Goal: Task Accomplishment & Management: Manage account settings

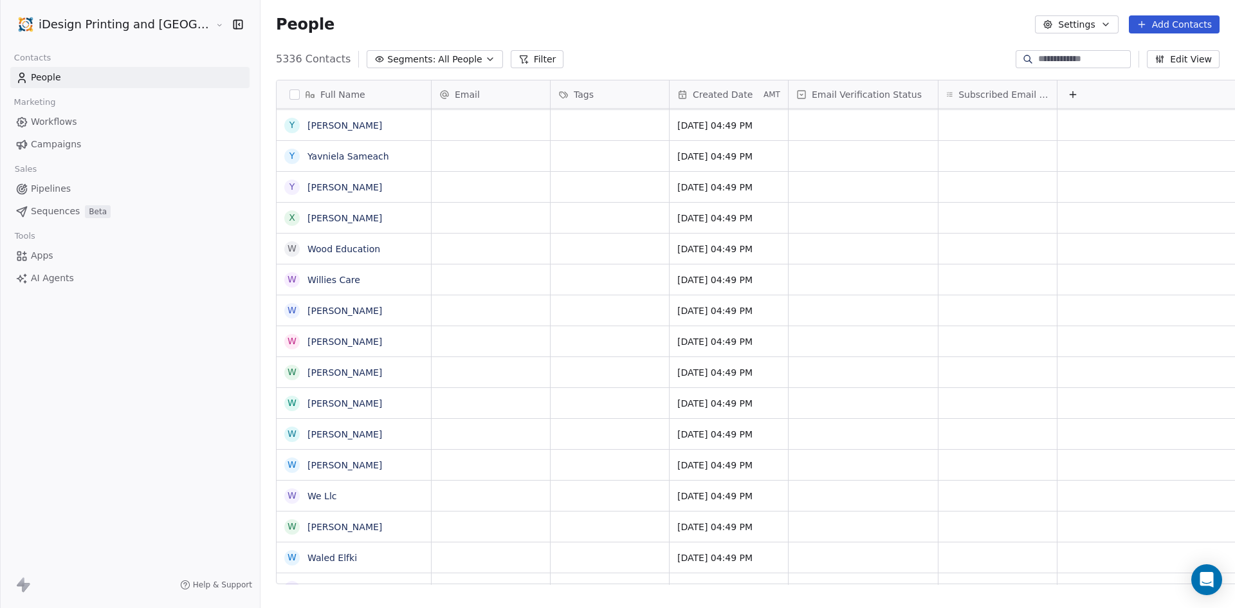
click at [511, 65] on button "Filter" at bounding box center [537, 59] width 53 height 18
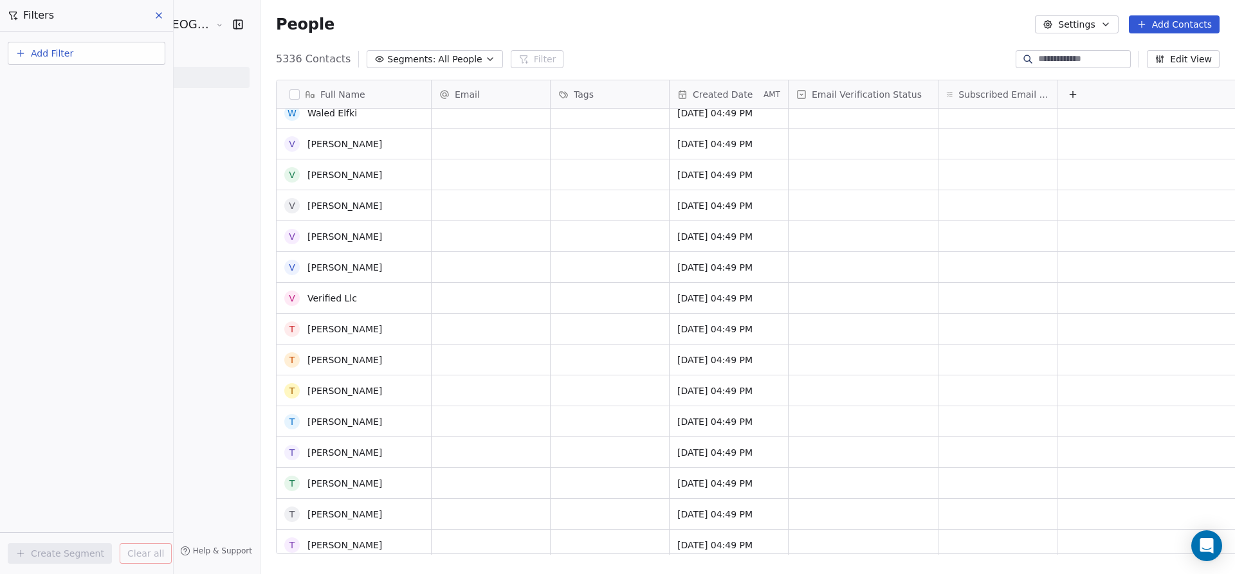
scroll to position [419, 0]
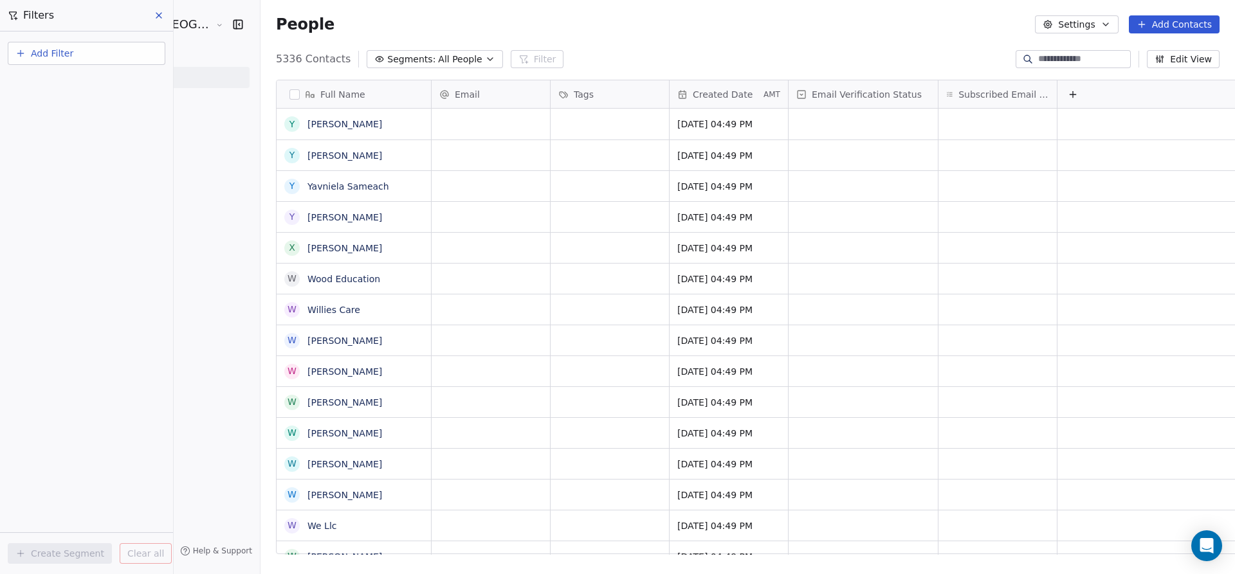
click at [107, 48] on button "Add Filter" at bounding box center [87, 53] width 158 height 23
click at [488, 130] on html "iDesign Printing and Copy Center Contacts People Marketing Workflows Campaigns …" at bounding box center [617, 287] width 1235 height 574
click at [131, 53] on button "Add Filter" at bounding box center [87, 53] width 158 height 23
click at [113, 82] on div "Contact properties" at bounding box center [86, 84] width 131 height 14
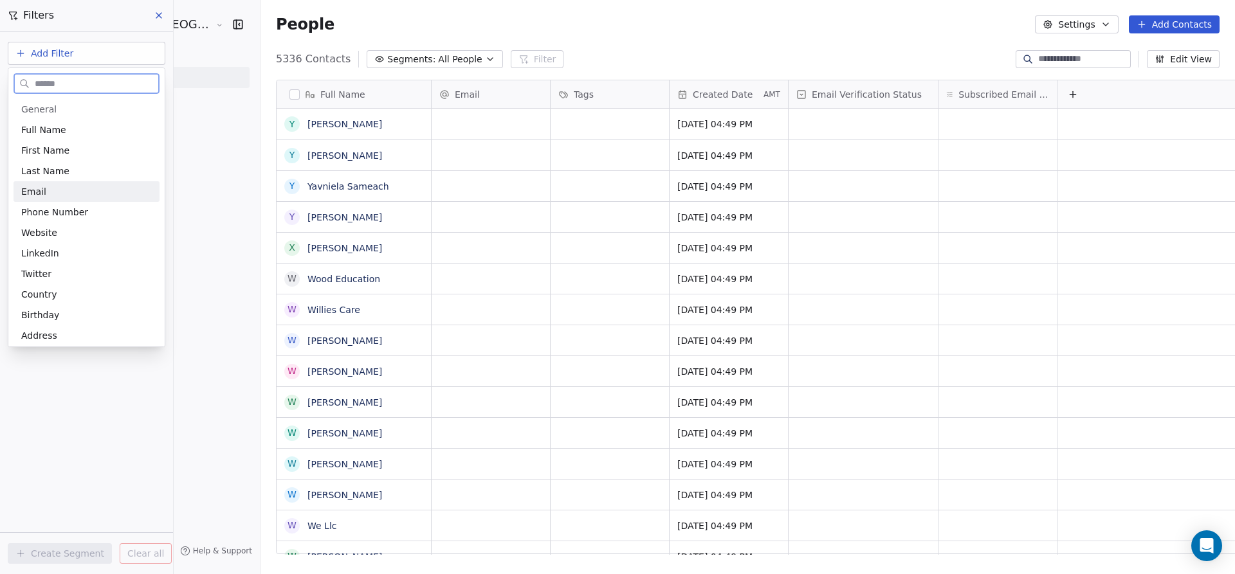
click at [84, 189] on div "Email" at bounding box center [86, 191] width 131 height 13
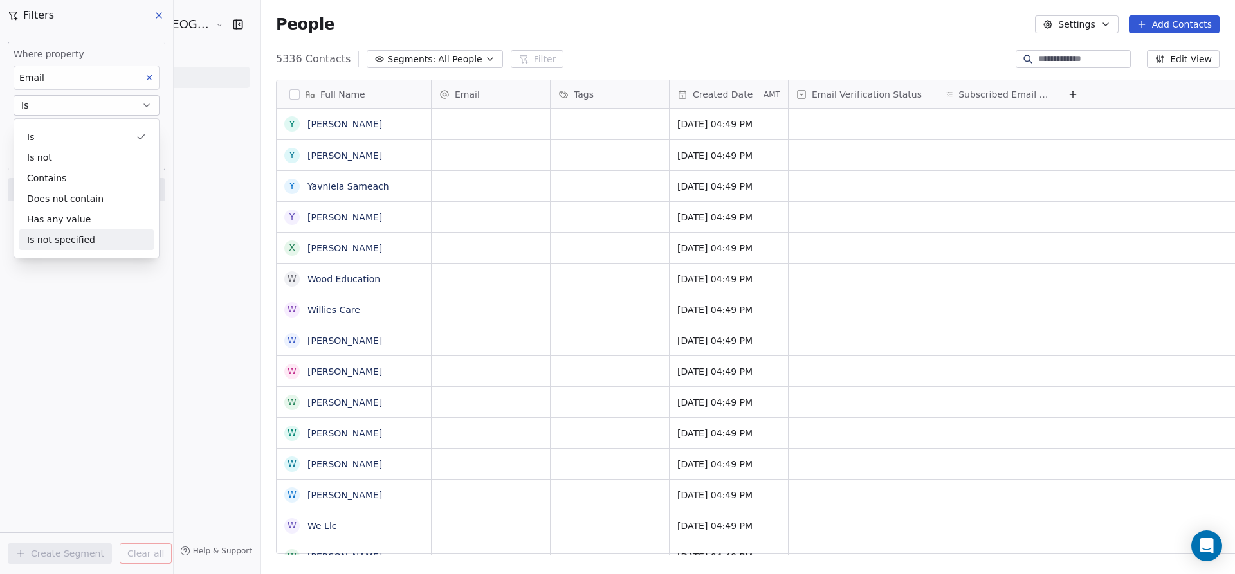
click at [84, 235] on div "Is not specified" at bounding box center [86, 240] width 134 height 21
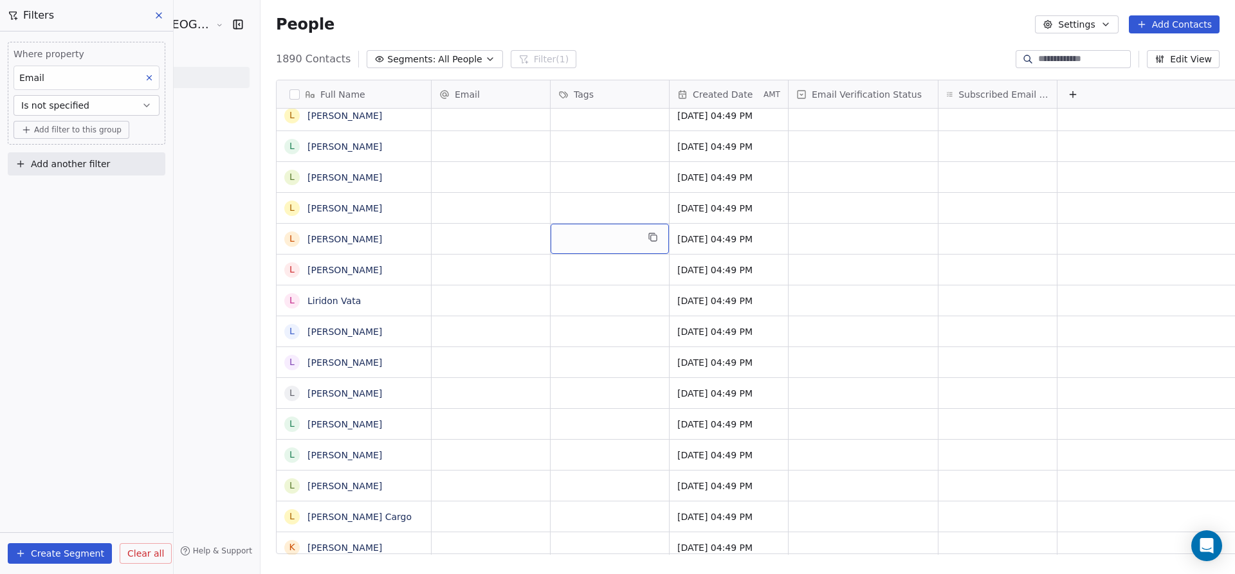
drag, startPoint x: 518, startPoint y: 239, endPoint x: 692, endPoint y: 19, distance: 281.1
click at [692, 19] on div "People Settings Add Contacts" at bounding box center [747, 24] width 943 height 18
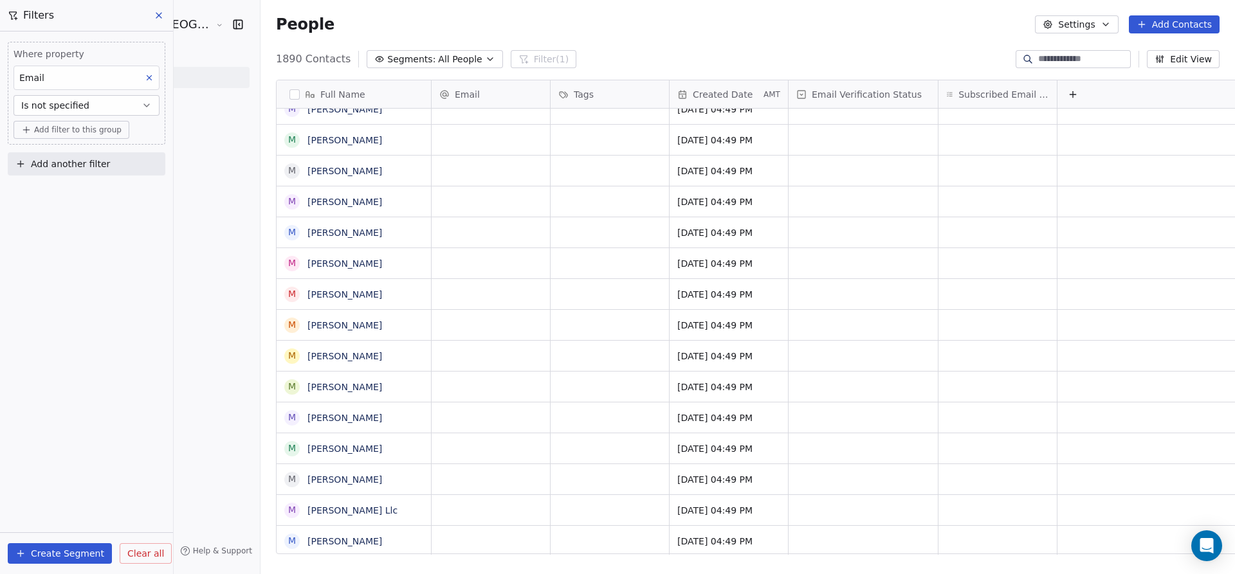
click at [289, 95] on button "button" at bounding box center [294, 94] width 10 height 10
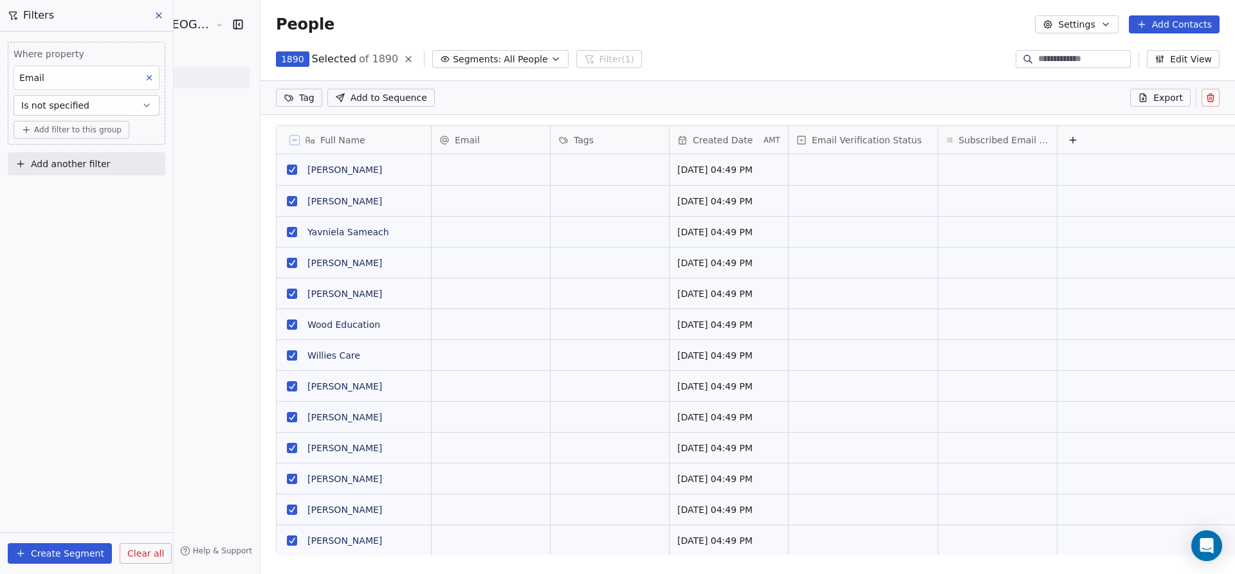
click at [1219, 90] on button at bounding box center [1210, 98] width 18 height 18
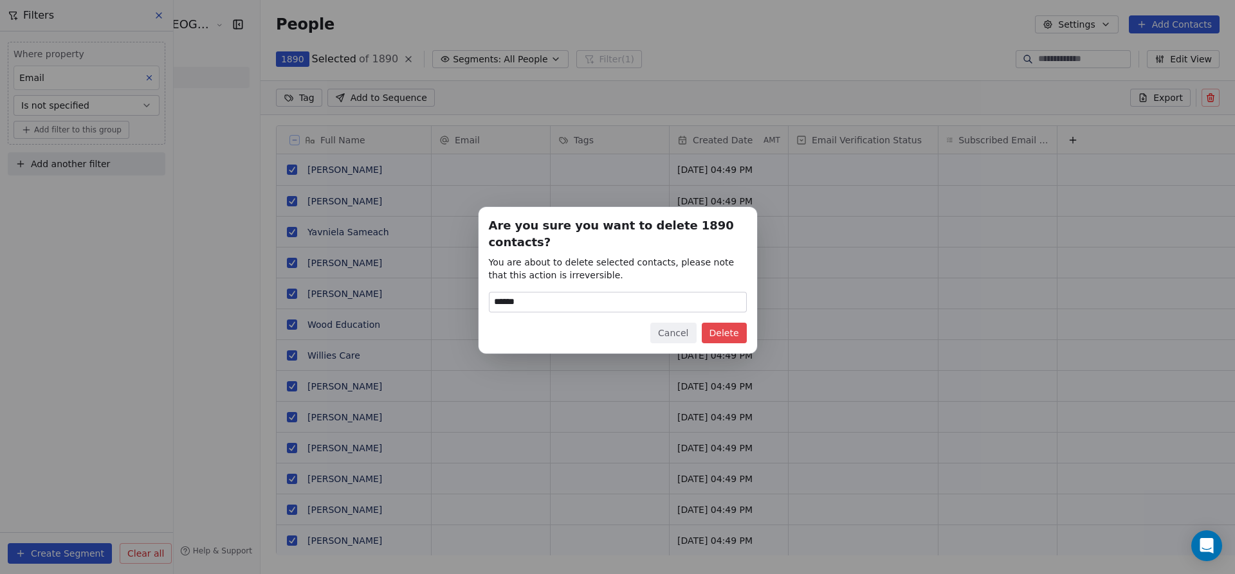
type input "******"
click at [733, 336] on button "Delete" at bounding box center [724, 333] width 45 height 21
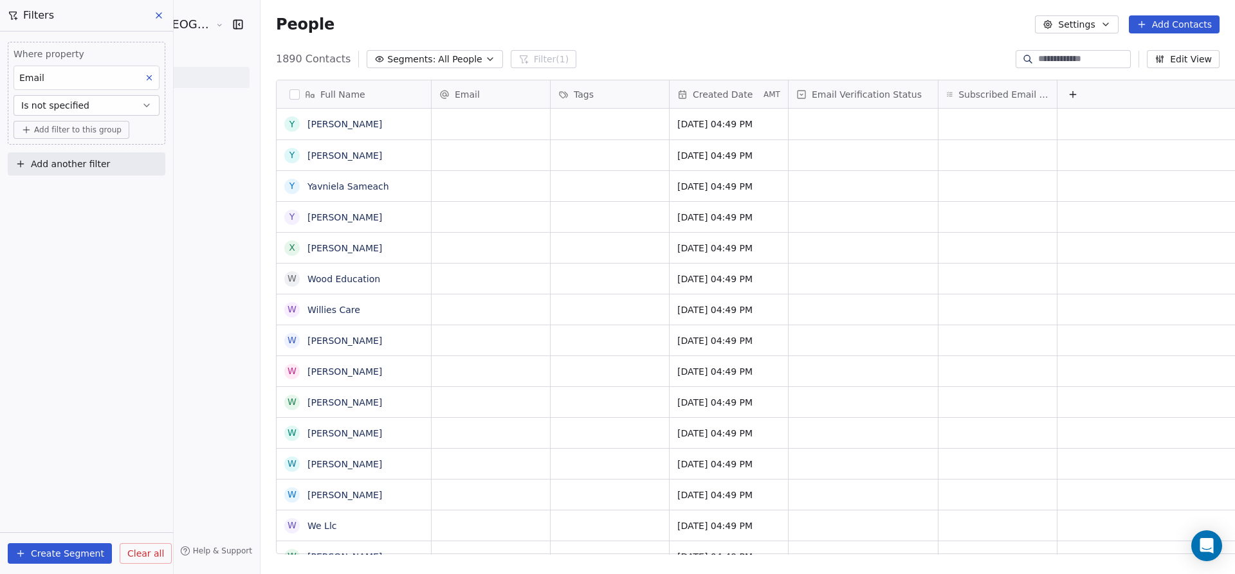
click at [158, 8] on button at bounding box center [159, 15] width 19 height 18
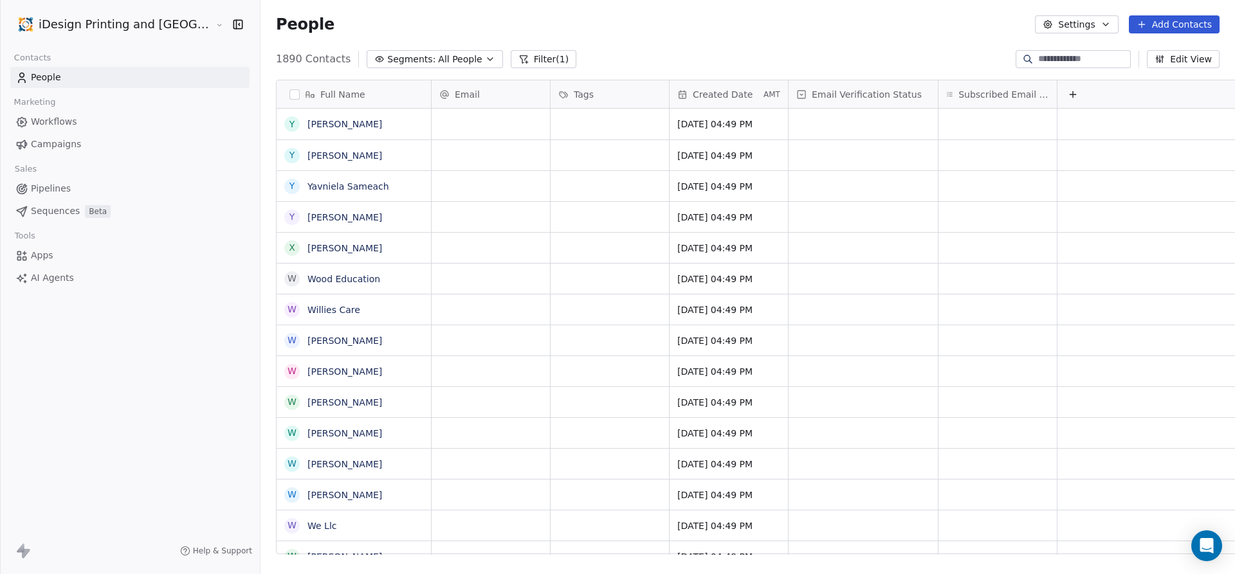
click at [104, 81] on link "People" at bounding box center [129, 77] width 239 height 21
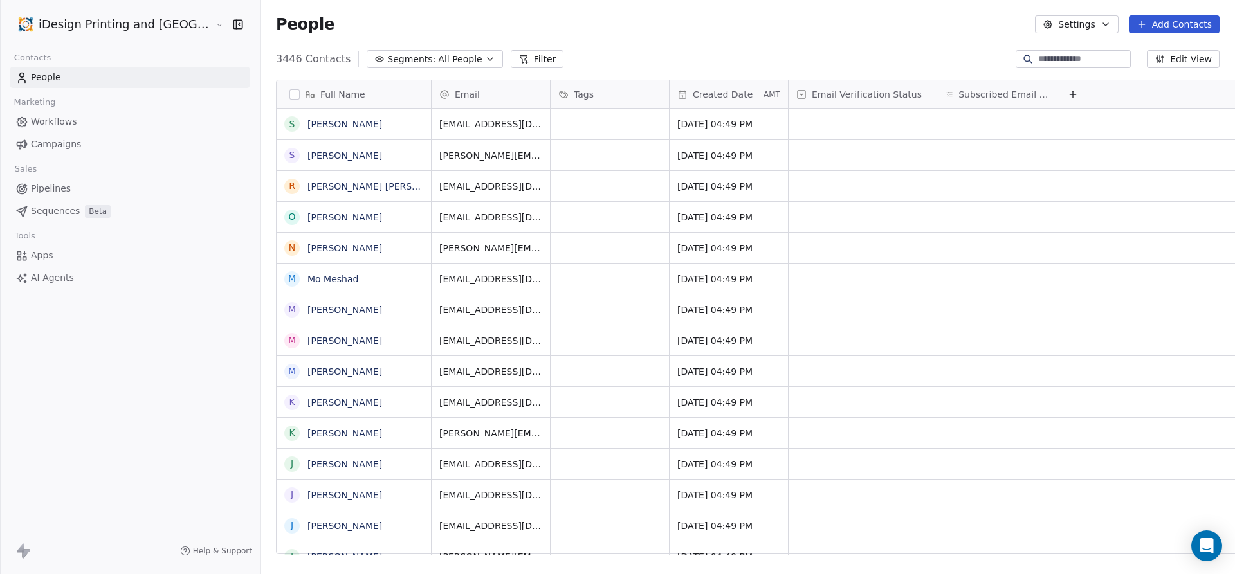
click at [511, 64] on button "Filter" at bounding box center [537, 59] width 53 height 18
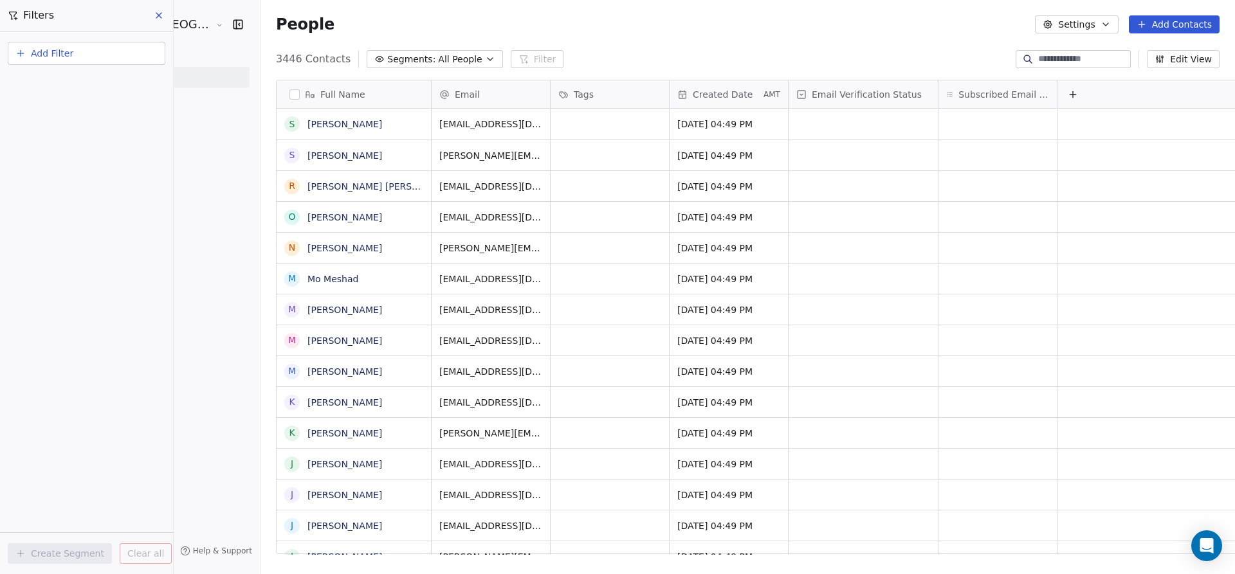
click at [130, 56] on button "Add Filter" at bounding box center [87, 53] width 158 height 23
click at [101, 113] on div "Contact activity" at bounding box center [87, 104] width 146 height 21
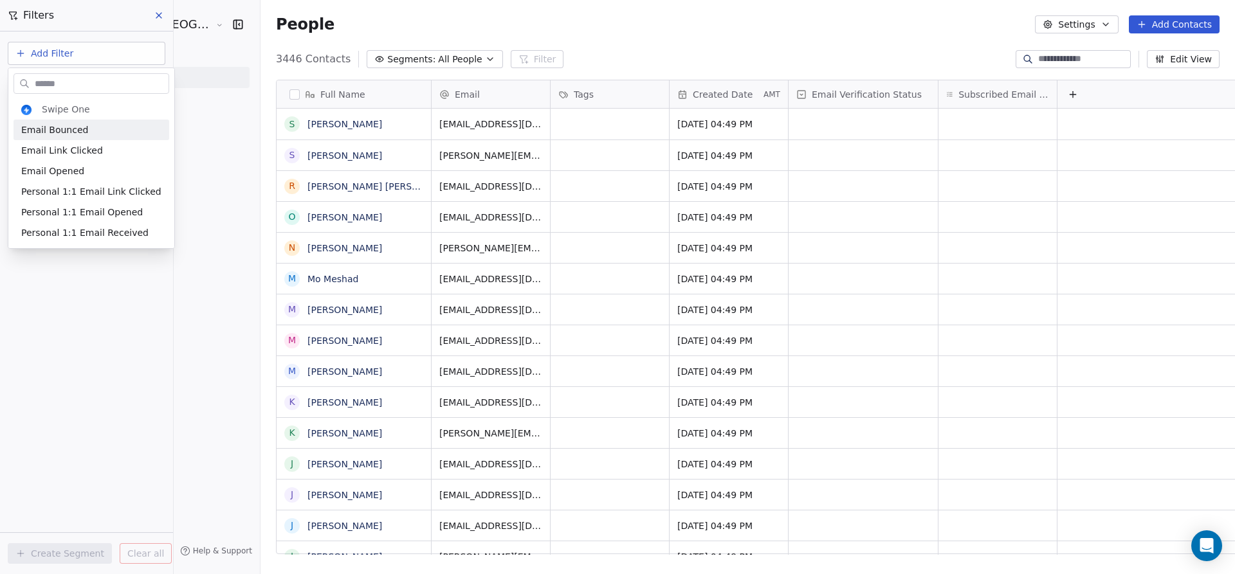
click at [99, 91] on input "text" at bounding box center [100, 84] width 136 height 19
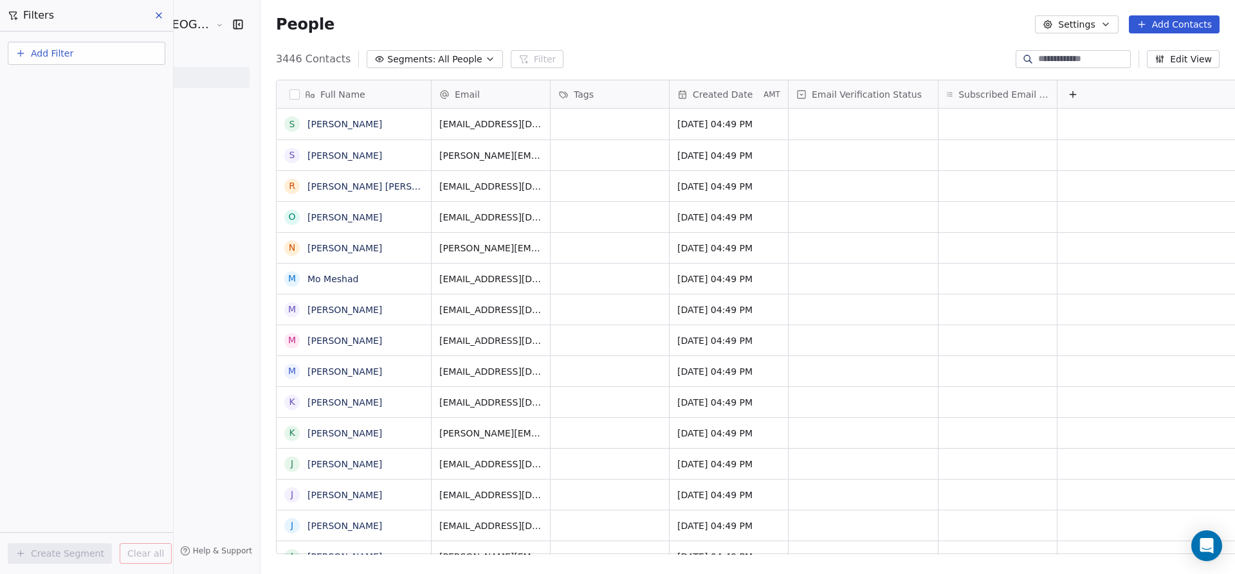
click at [77, 49] on html "iDesign Printing and Copy Center Contacts People Marketing Workflows Campaigns …" at bounding box center [617, 287] width 1235 height 574
click at [77, 49] on button "Add Filter" at bounding box center [87, 53] width 158 height 23
click at [86, 111] on div "Contact activity" at bounding box center [86, 105] width 131 height 14
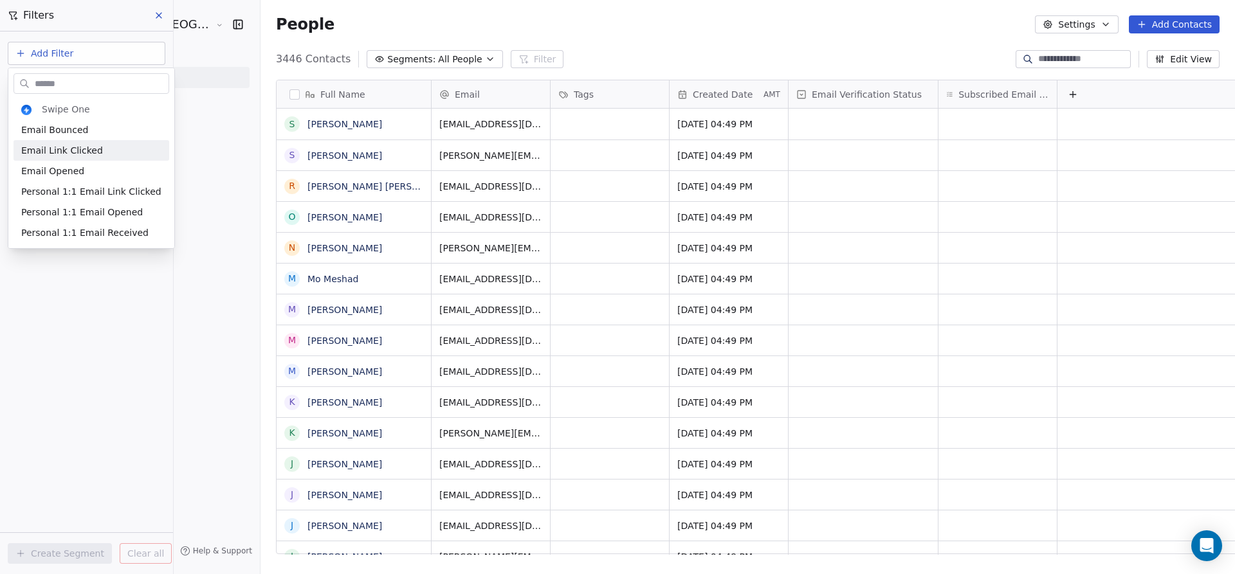
click at [77, 34] on html "iDesign Printing and Copy Center Contacts People Marketing Workflows Campaigns …" at bounding box center [617, 287] width 1235 height 574
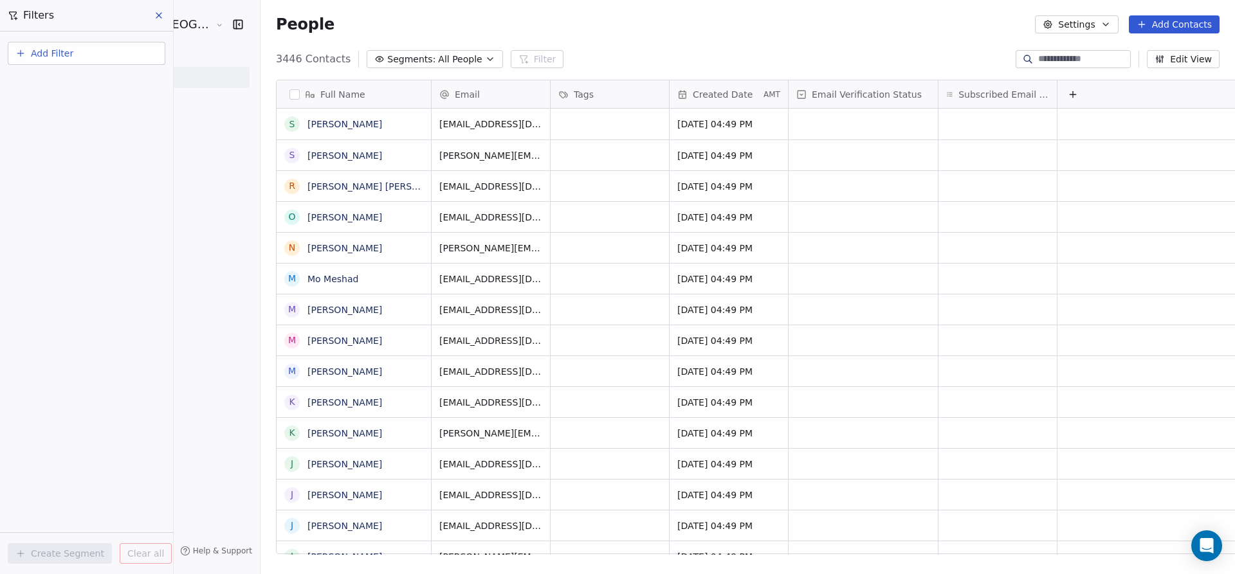
drag, startPoint x: 116, startPoint y: 65, endPoint x: 116, endPoint y: 57, distance: 7.7
click at [116, 57] on div "Add Filter" at bounding box center [87, 56] width 158 height 28
click at [116, 57] on button "Add Filter" at bounding box center [87, 53] width 158 height 23
click at [116, 87] on div "Contact properties" at bounding box center [86, 84] width 131 height 14
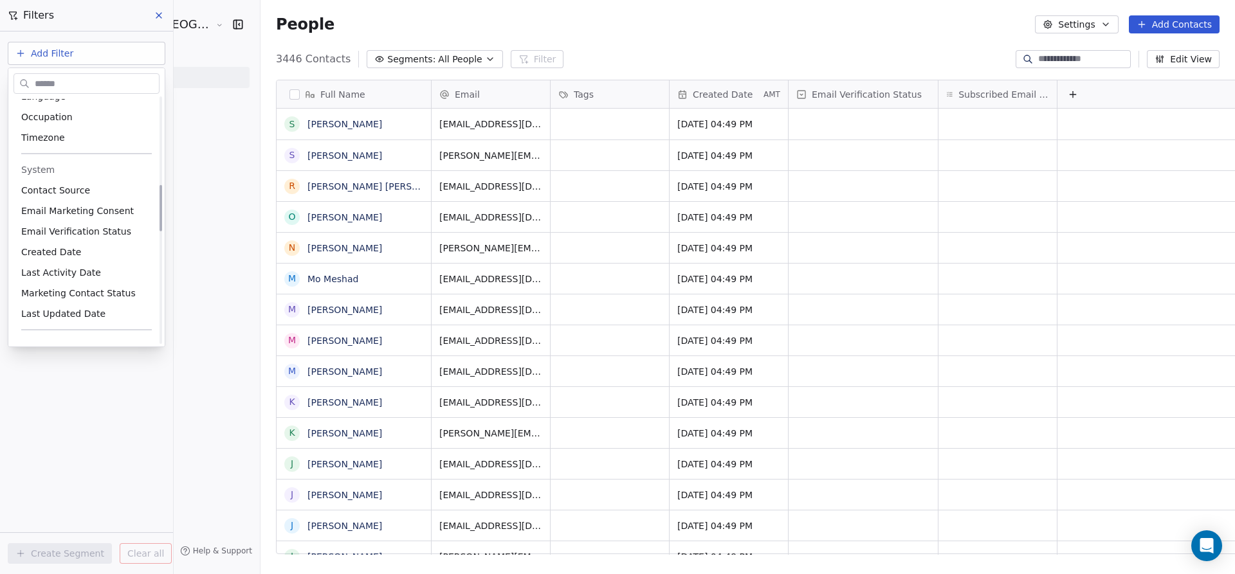
scroll to position [466, 0]
click at [82, 249] on div "Created Date" at bounding box center [86, 251] width 131 height 13
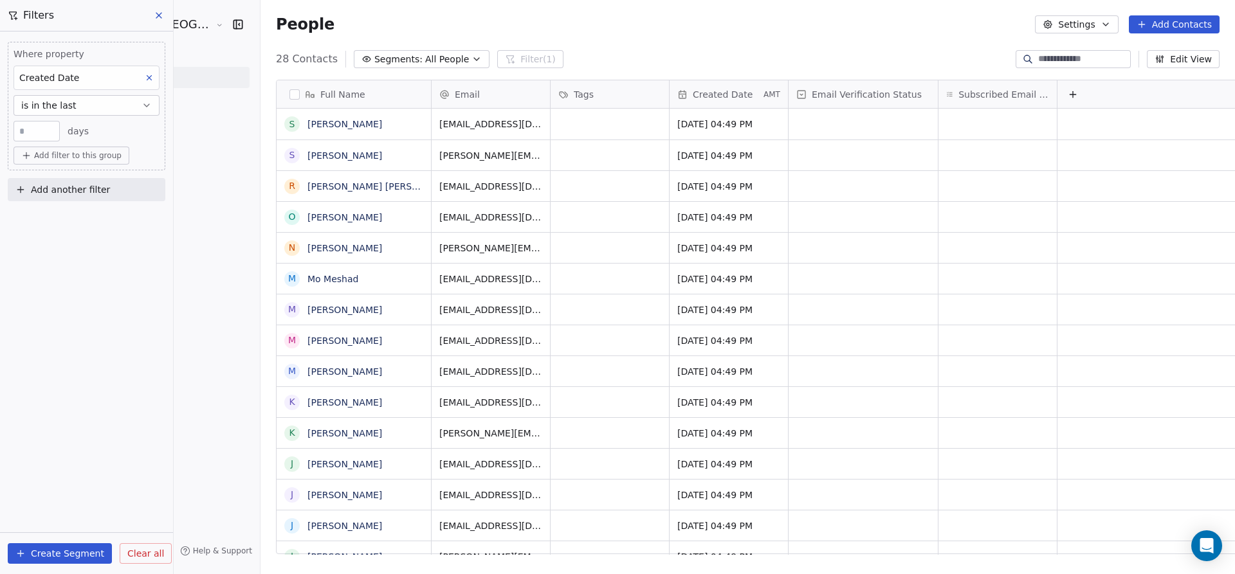
scroll to position [0, 0]
click at [895, 29] on div "People Settings Add Contacts" at bounding box center [747, 24] width 943 height 18
click at [904, 37] on div "People Settings Add Contacts" at bounding box center [747, 24] width 974 height 49
